Goal: Task Accomplishment & Management: Use online tool/utility

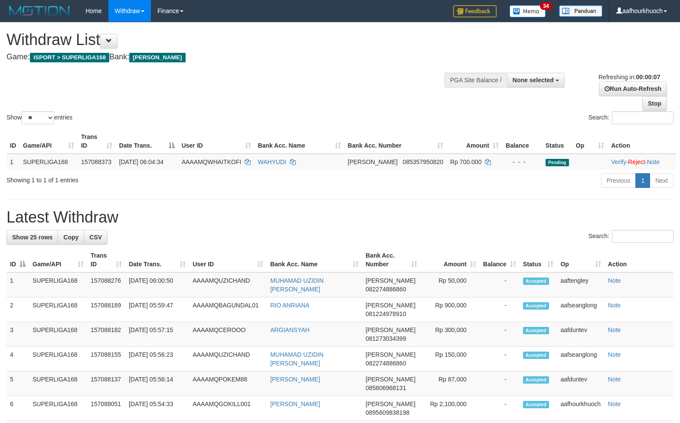
select select
select select "**"
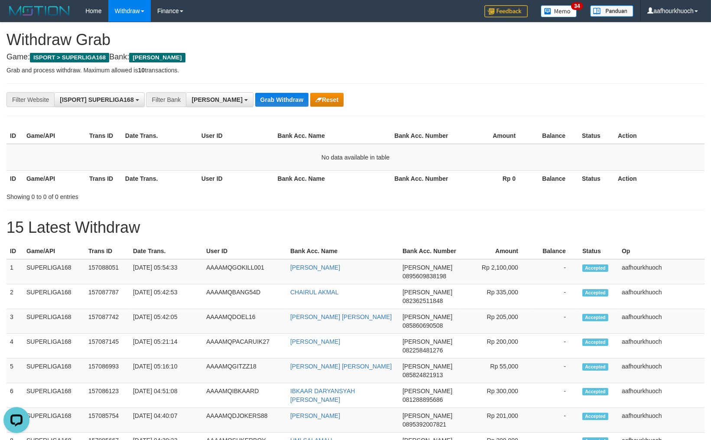
click at [255, 100] on button "Grab Withdraw" at bounding box center [281, 100] width 53 height 14
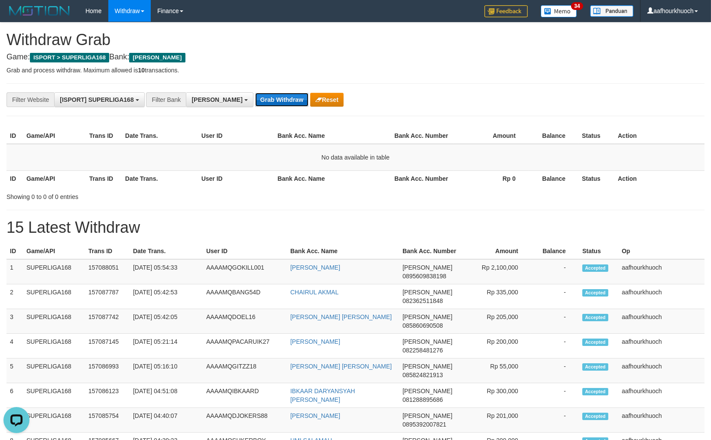
click at [255, 100] on button "Grab Withdraw" at bounding box center [281, 100] width 53 height 14
